Goal: Browse casually: Explore the website without a specific task or goal

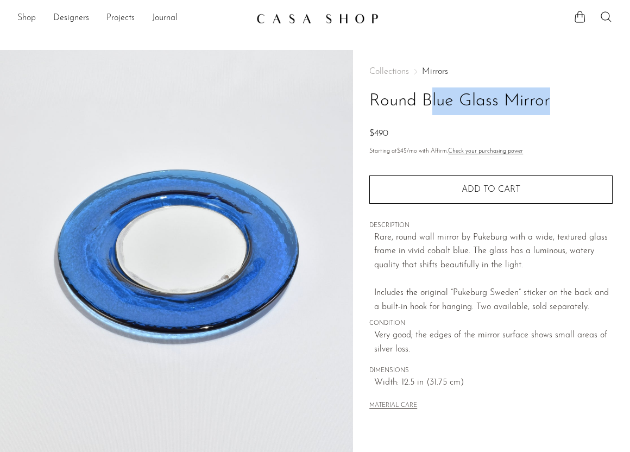
click at [29, 20] on link "Shop" at bounding box center [26, 18] width 18 height 14
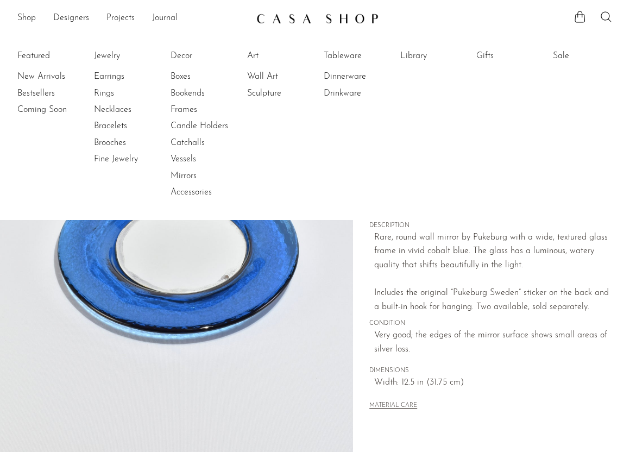
click at [184, 357] on img at bounding box center [176, 253] width 353 height 407
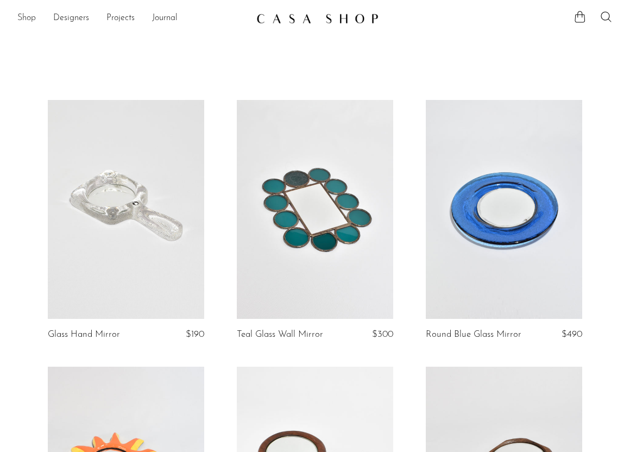
click at [27, 21] on link "Shop" at bounding box center [26, 18] width 18 height 14
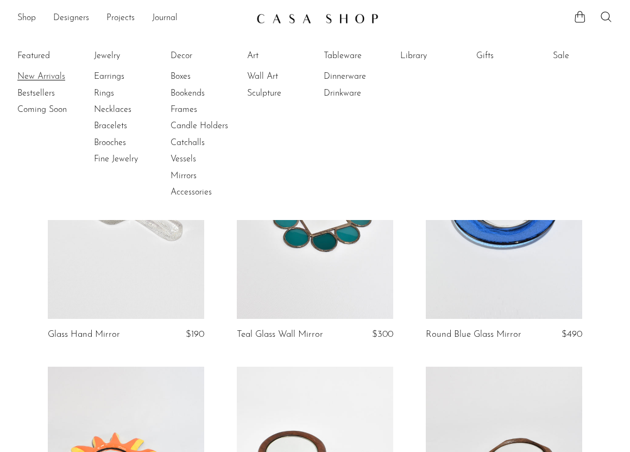
click at [63, 73] on link "New Arrivals" at bounding box center [57, 77] width 81 height 12
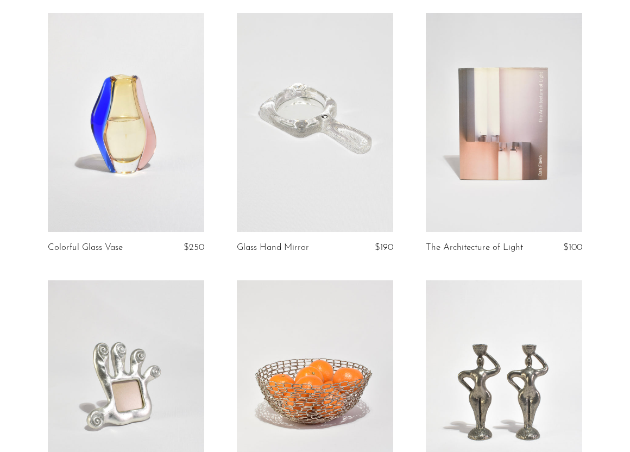
scroll to position [1473, 0]
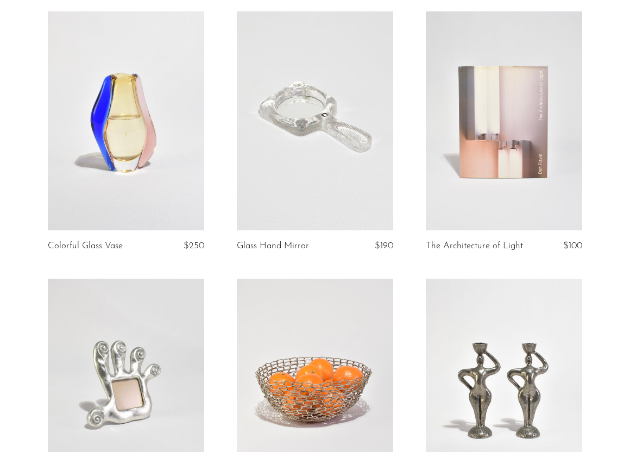
click at [289, 193] on link at bounding box center [315, 120] width 156 height 219
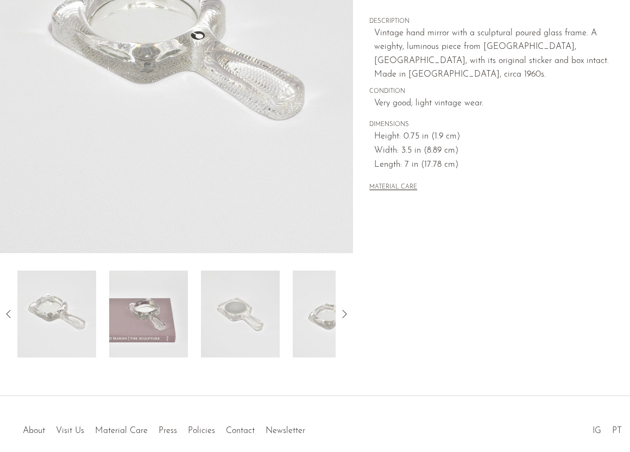
scroll to position [207, 0]
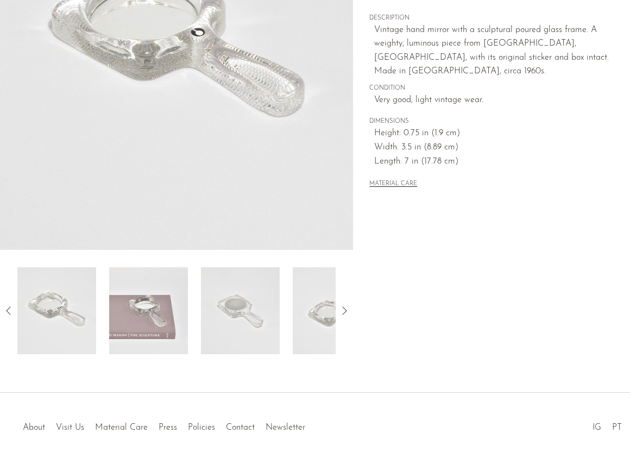
click at [163, 306] on img at bounding box center [148, 310] width 79 height 87
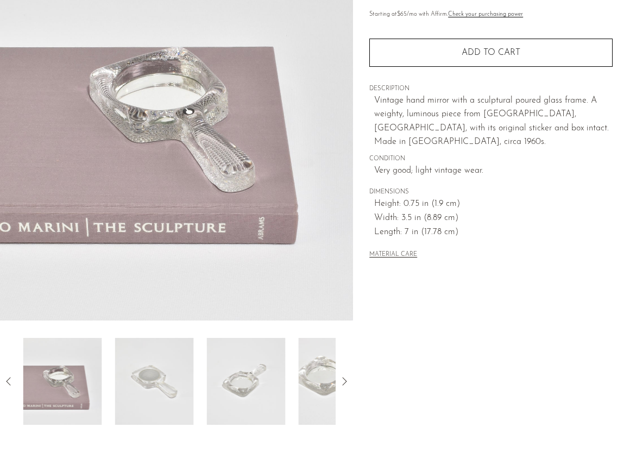
scroll to position [136, 0]
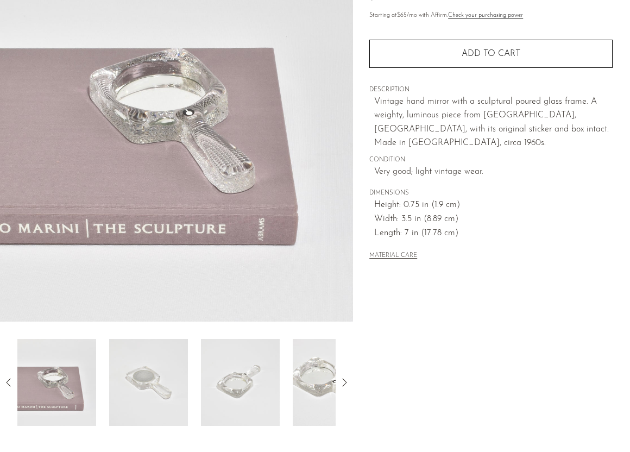
click at [137, 378] on img at bounding box center [148, 382] width 79 height 87
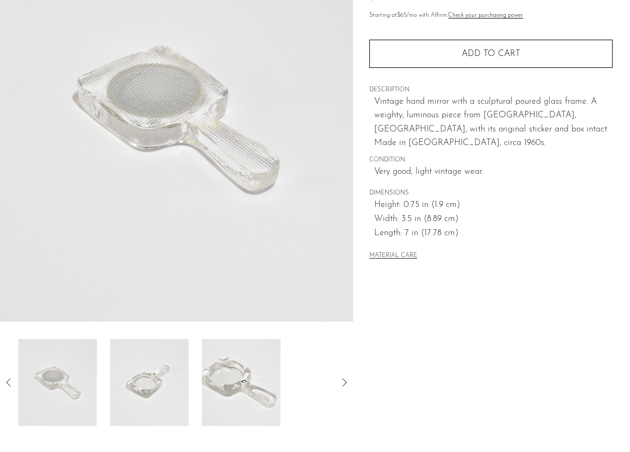
click at [156, 384] on img at bounding box center [149, 382] width 79 height 87
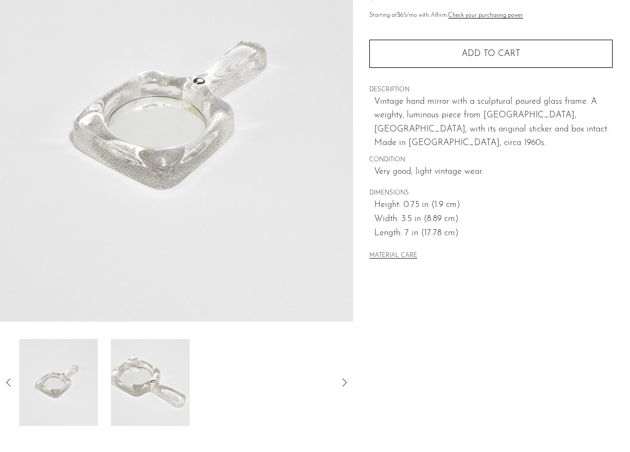
click at [177, 384] on img at bounding box center [150, 382] width 79 height 87
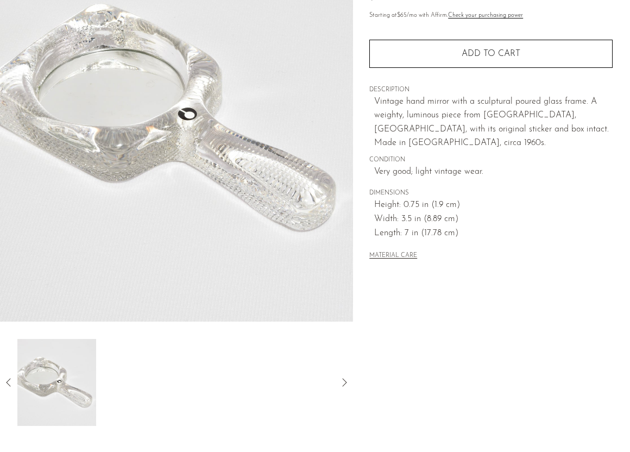
click at [15, 376] on icon at bounding box center [8, 382] width 13 height 13
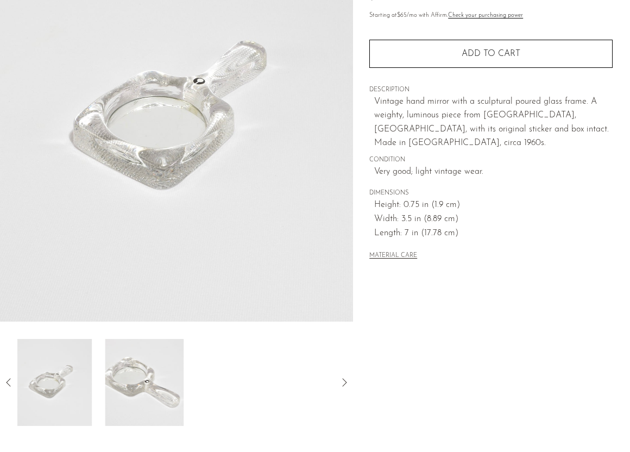
click at [15, 376] on icon at bounding box center [8, 382] width 13 height 13
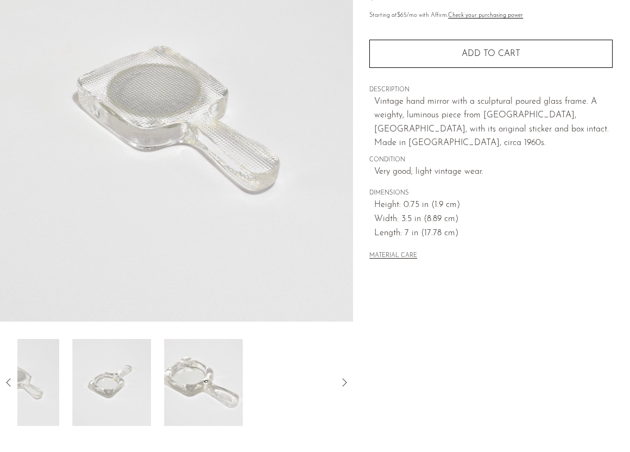
click at [15, 376] on icon at bounding box center [8, 382] width 13 height 13
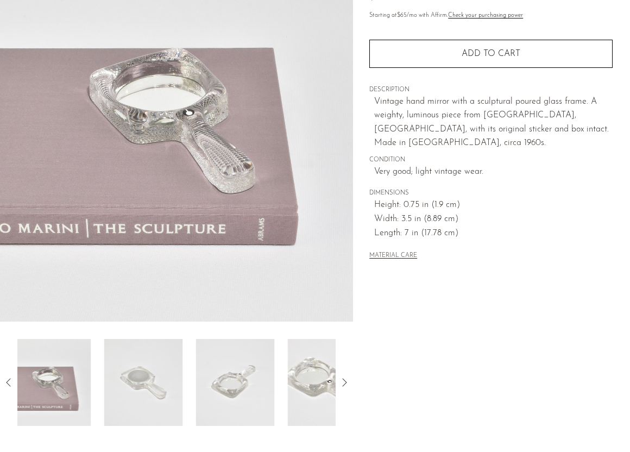
click at [14, 376] on icon at bounding box center [8, 382] width 13 height 13
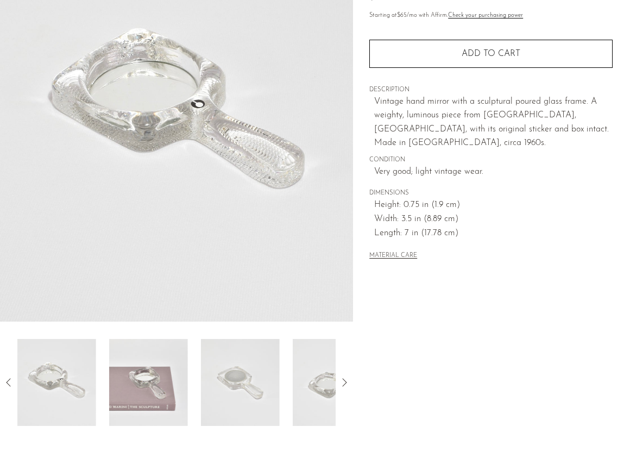
click at [29, 380] on img at bounding box center [56, 382] width 79 height 87
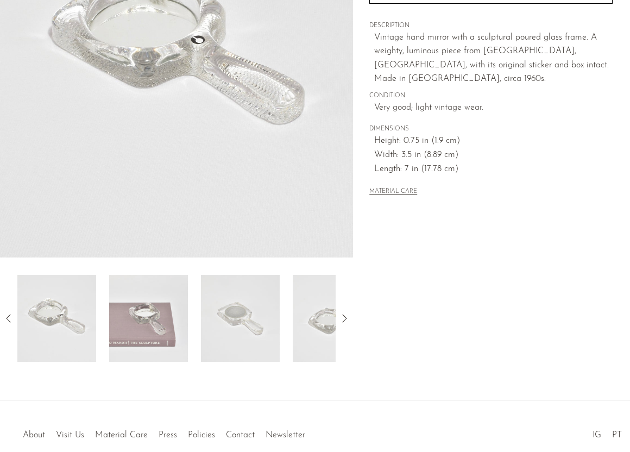
scroll to position [215, 0]
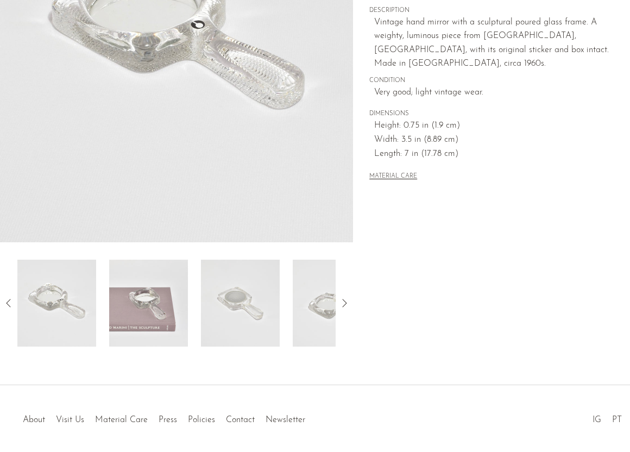
click at [134, 319] on img at bounding box center [148, 303] width 79 height 87
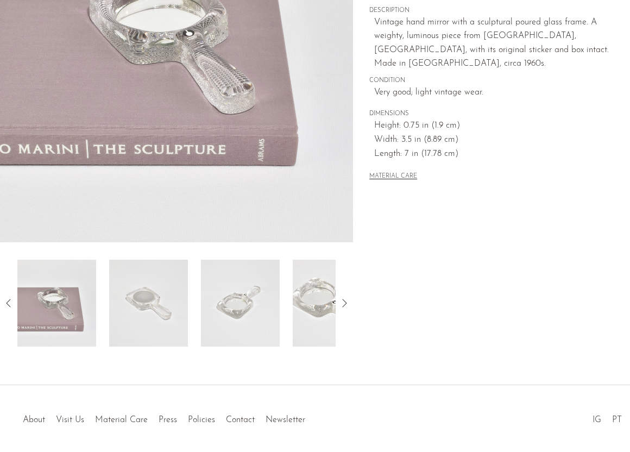
click at [163, 277] on img at bounding box center [148, 303] width 79 height 87
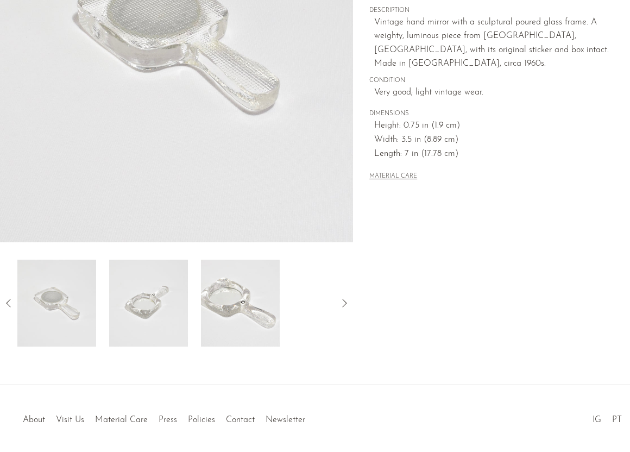
click at [157, 290] on img at bounding box center [148, 303] width 79 height 87
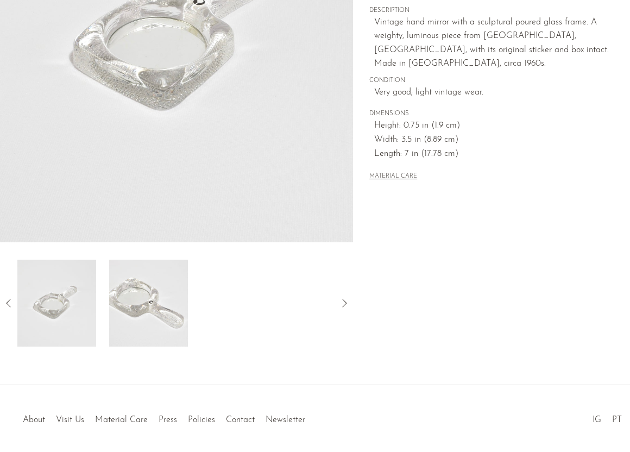
click at [144, 315] on img at bounding box center [148, 303] width 79 height 87
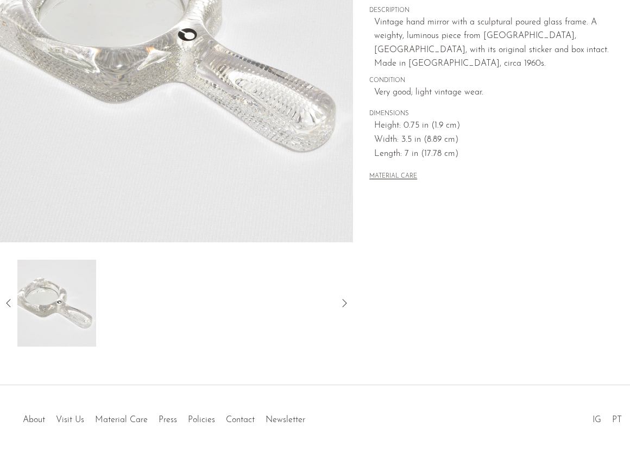
scroll to position [0, 0]
